Goal: Navigation & Orientation: Go to known website

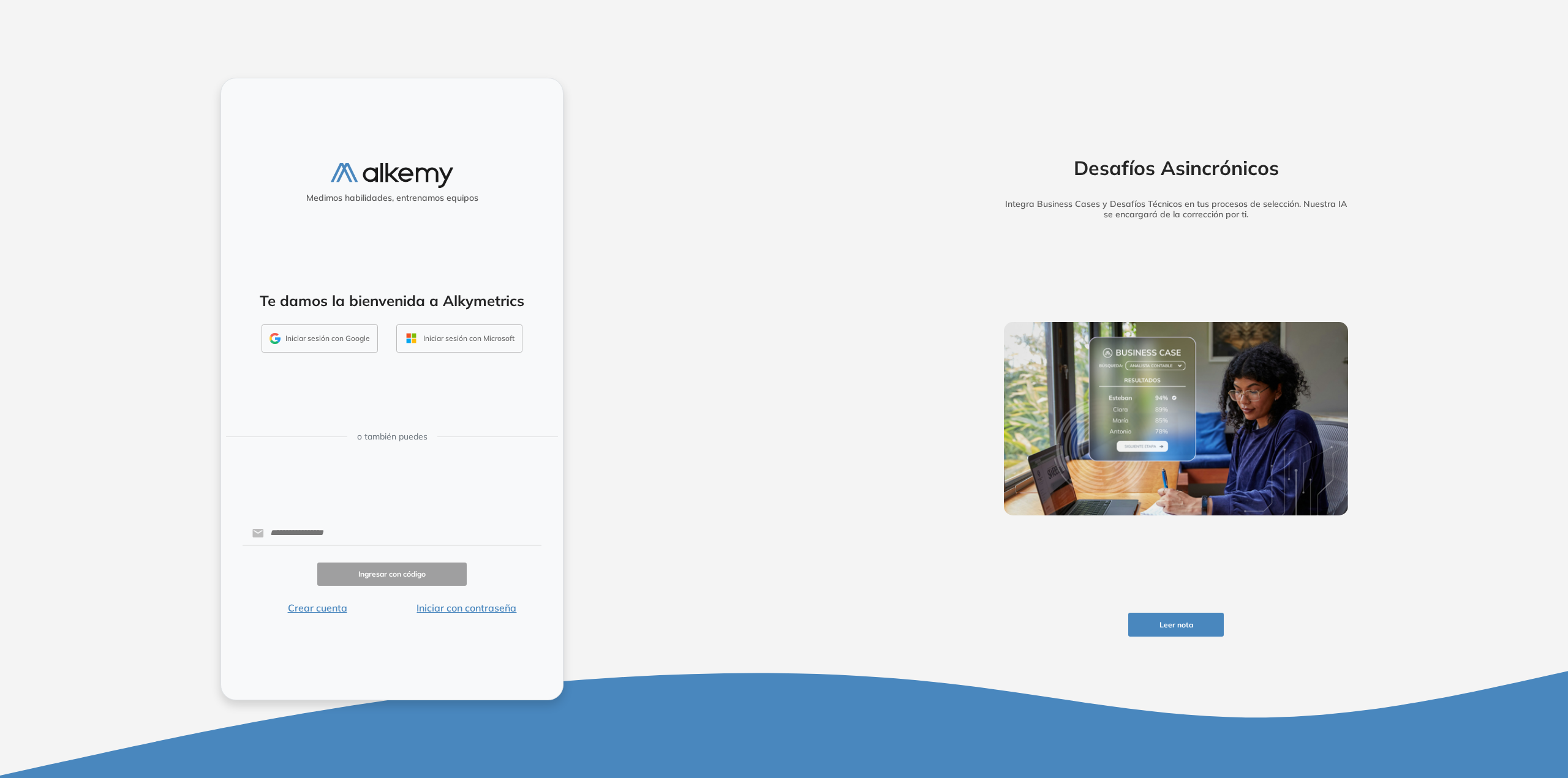
click at [337, 340] on button "Iniciar sesión con Google" at bounding box center [320, 338] width 117 height 28
